Goal: Task Accomplishment & Management: Complete application form

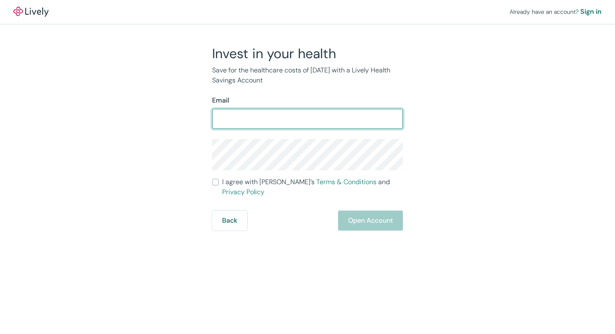
click at [234, 120] on input "Email" at bounding box center [307, 119] width 191 height 17
type input "[EMAIL_ADDRESS][DOMAIN_NAME]"
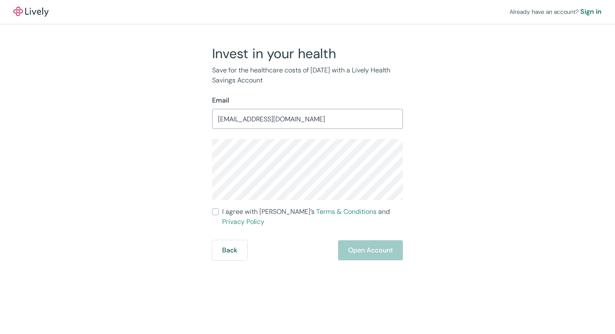
click at [218, 212] on input "I agree with Lively’s Terms & Conditions and Privacy Policy" at bounding box center [215, 211] width 7 height 7
checkbox input "true"
click at [373, 242] on button "Open Account" at bounding box center [370, 250] width 65 height 20
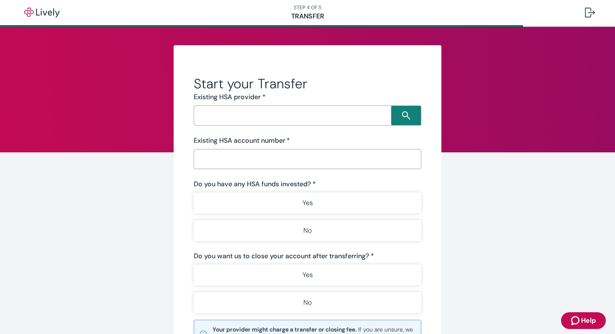
click at [299, 116] on input "Search input" at bounding box center [293, 116] width 195 height 12
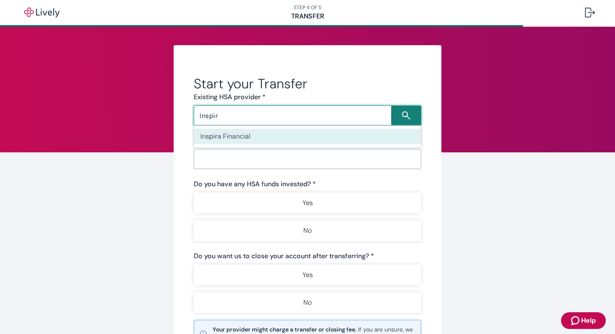
click at [306, 136] on li "Inspira Financial" at bounding box center [308, 136] width 228 height 15
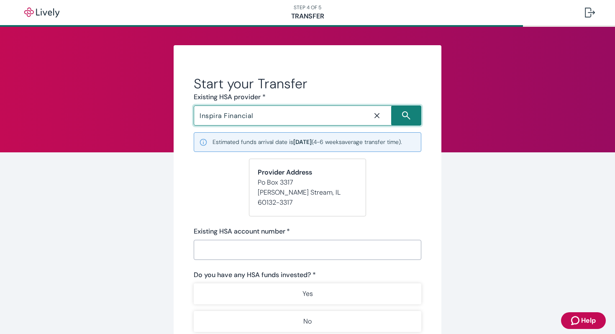
type input "Inspira Financial"
click at [216, 250] on input "Existing HSA account number   *" at bounding box center [308, 250] width 228 height 17
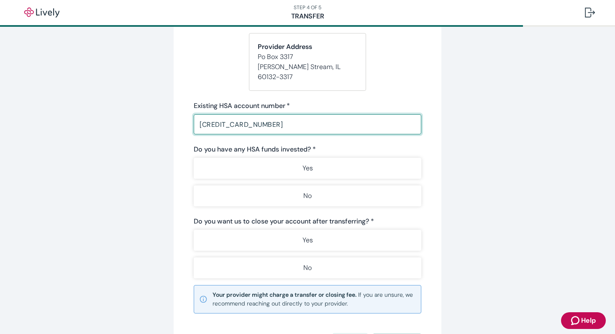
scroll to position [134, 0]
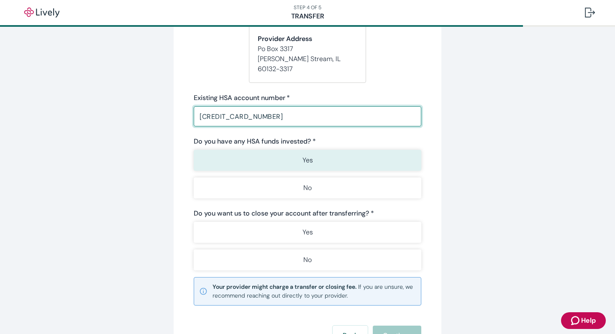
type input "[CREDIT_CARD_NUMBER]"
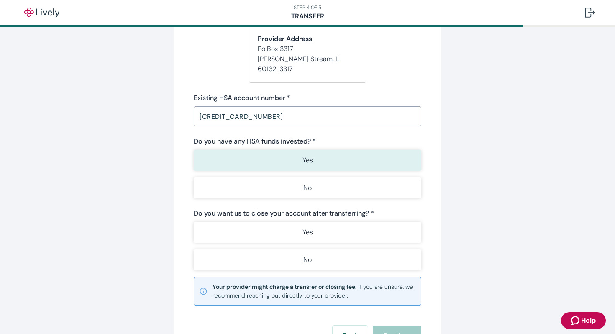
click at [246, 163] on button "Yes" at bounding box center [308, 160] width 228 height 21
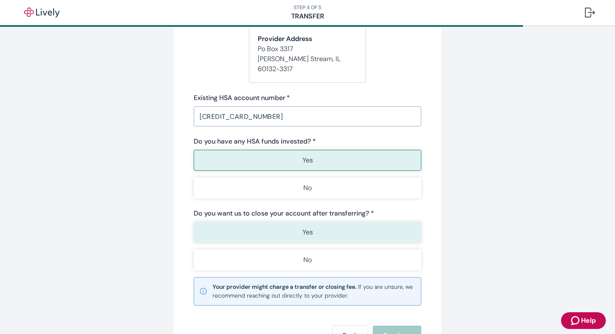
click at [236, 233] on button "Yes" at bounding box center [308, 232] width 228 height 21
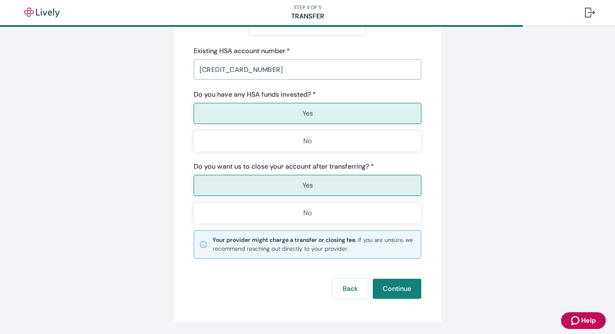
scroll to position [182, 0]
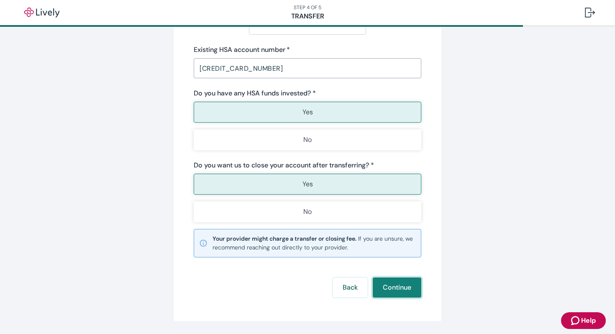
click at [398, 288] on button "Continue" at bounding box center [397, 288] width 49 height 20
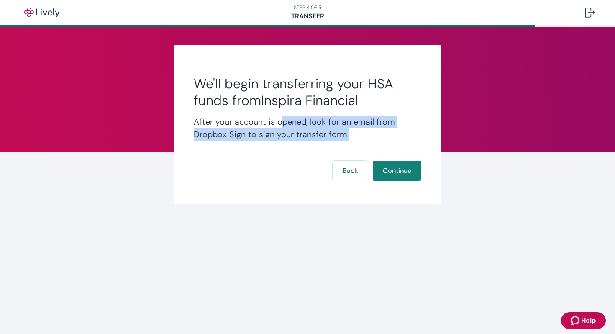
drag, startPoint x: 279, startPoint y: 121, endPoint x: 356, endPoint y: 133, distance: 77.6
click at [356, 133] on h4 "After your account is opened, look for an email from Dropbox Sign to sign your …" at bounding box center [308, 128] width 228 height 25
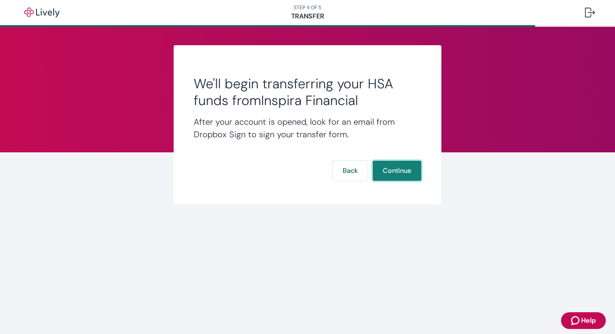
click at [399, 168] on button "Continue" at bounding box center [397, 171] width 49 height 20
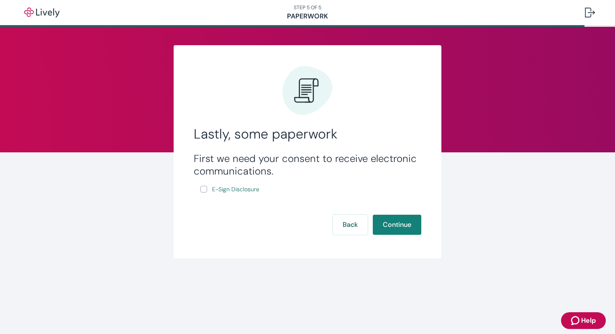
click at [206, 189] on input "E-Sign Disclosure" at bounding box center [203, 189] width 7 height 7
checkbox input "true"
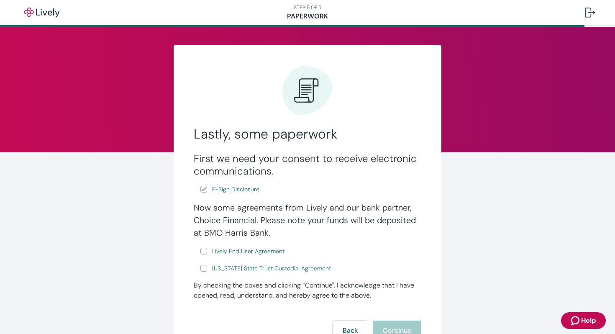
scroll to position [71, 0]
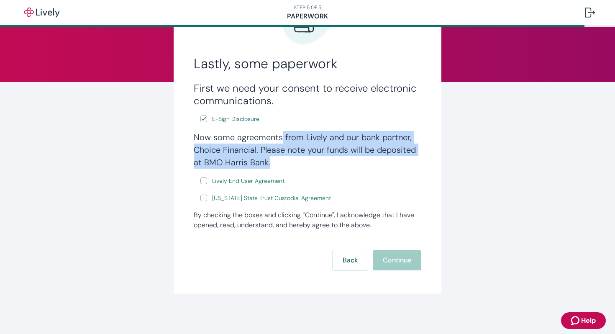
drag, startPoint x: 281, startPoint y: 139, endPoint x: 298, endPoint y: 160, distance: 27.5
click at [298, 160] on h4 "Now some agreements from Lively and our bank partner, Choice Financial. Please …" at bounding box center [308, 150] width 228 height 38
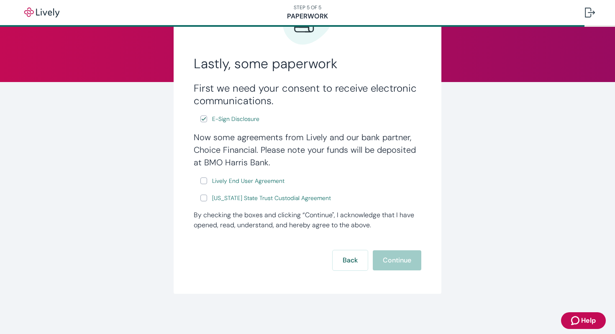
click at [203, 180] on input "Lively End User Agreement" at bounding box center [203, 180] width 7 height 7
checkbox input "true"
click at [203, 198] on input "[US_STATE] State Trust Custodial Agreement" at bounding box center [203, 198] width 7 height 7
checkbox input "true"
click at [408, 260] on button "Continue" at bounding box center [397, 260] width 49 height 20
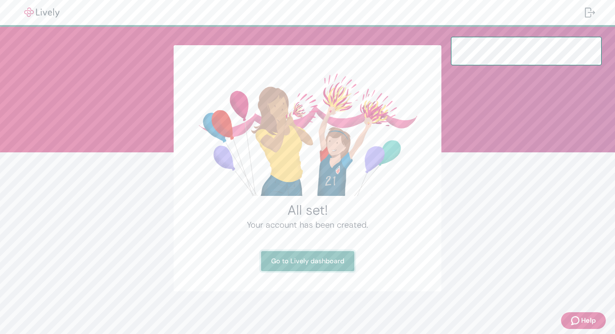
click at [333, 260] on link "Go to Lively dashboard" at bounding box center [307, 261] width 93 height 20
